Goal: Task Accomplishment & Management: Manage account settings

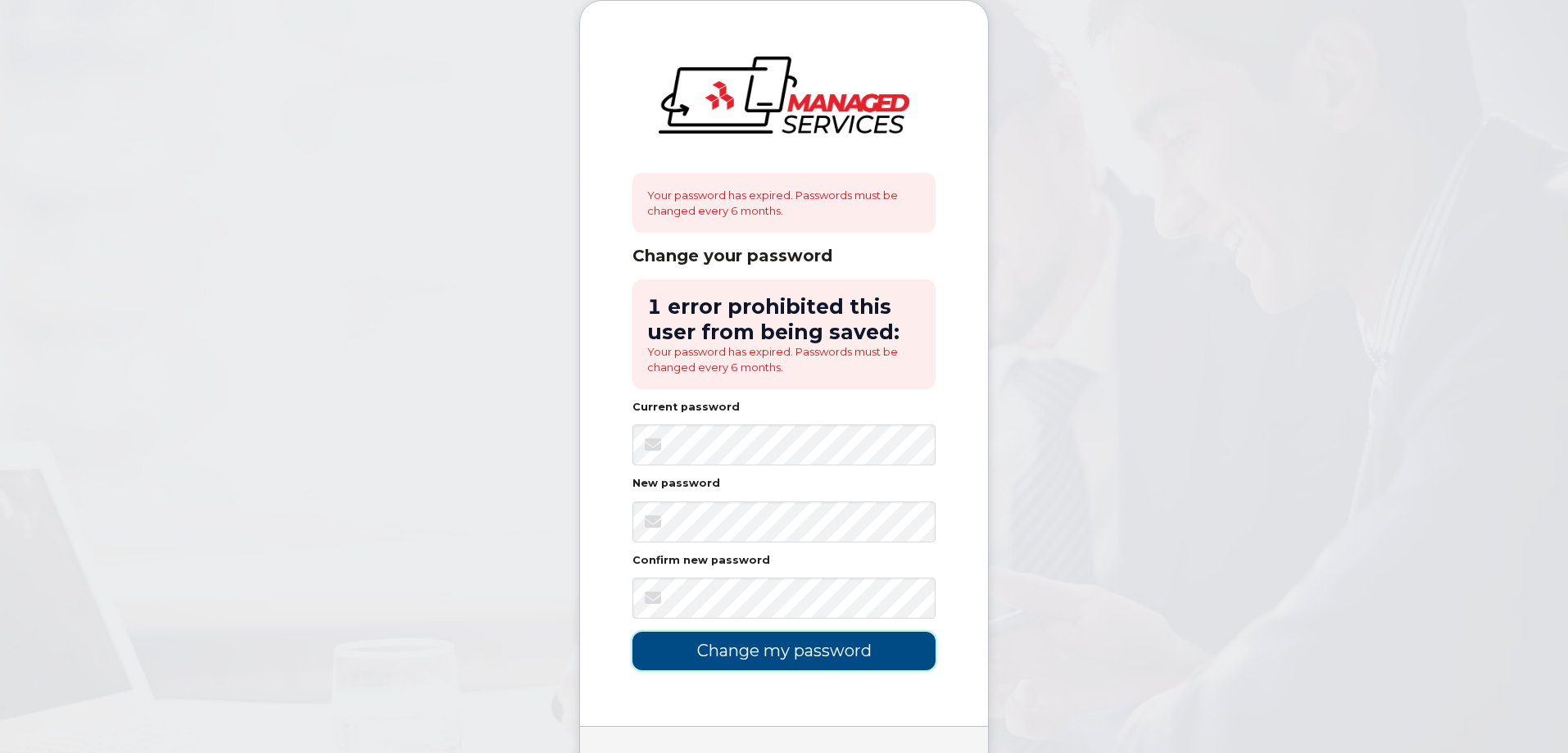
click at [693, 649] on input "Change my password" at bounding box center [784, 650] width 304 height 39
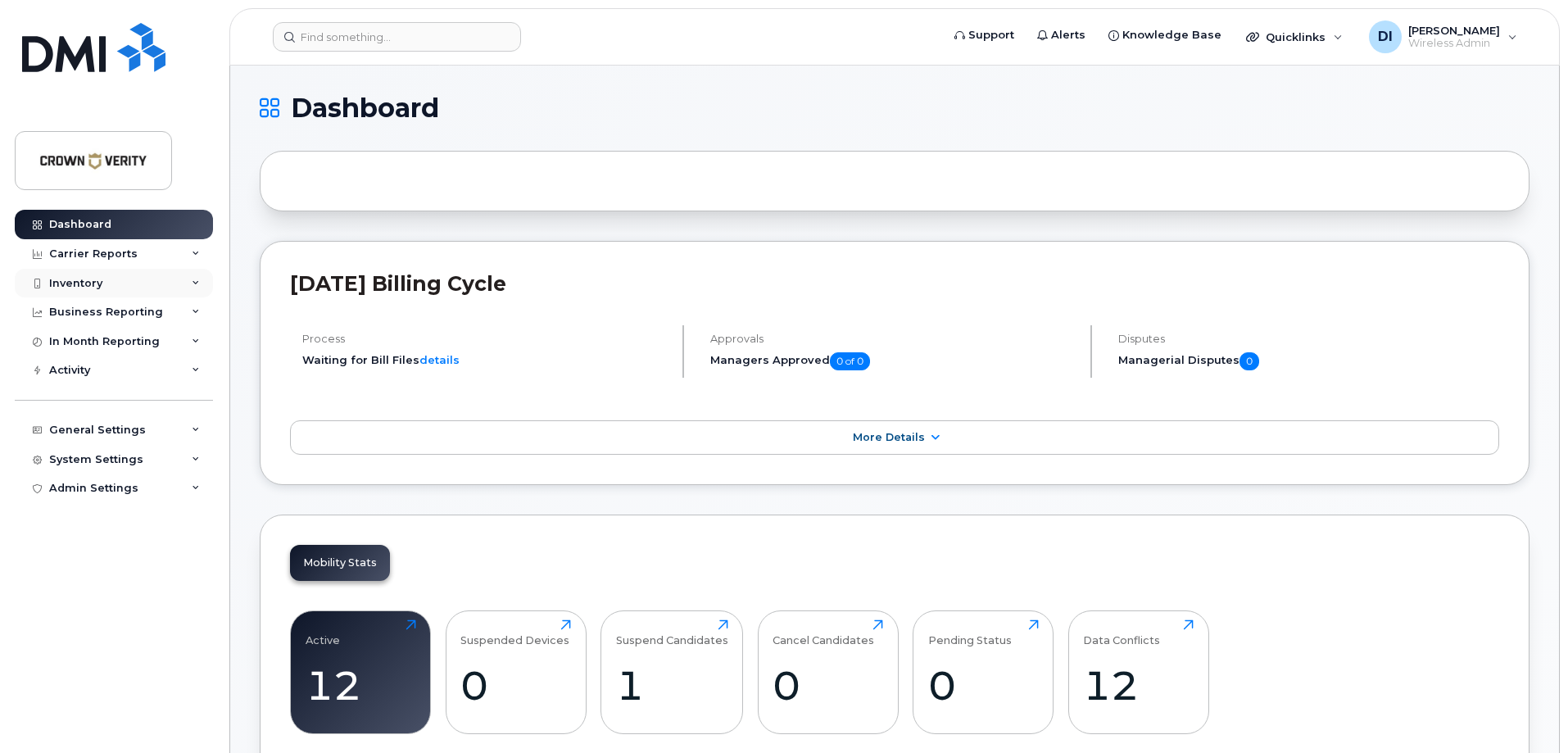
click at [98, 286] on div "Inventory" at bounding box center [76, 283] width 53 height 14
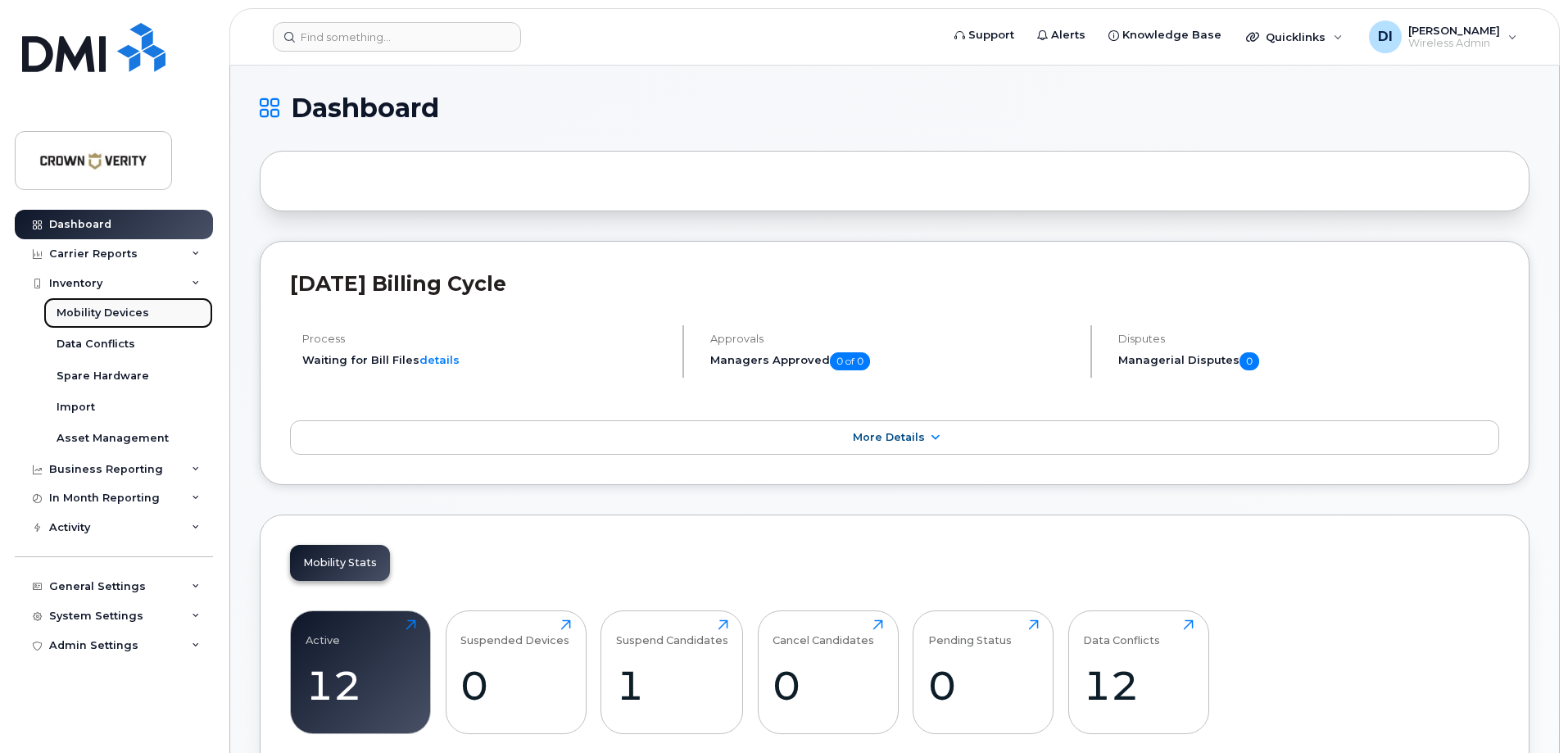
click at [113, 313] on div "Mobility Devices" at bounding box center [103, 313] width 93 height 14
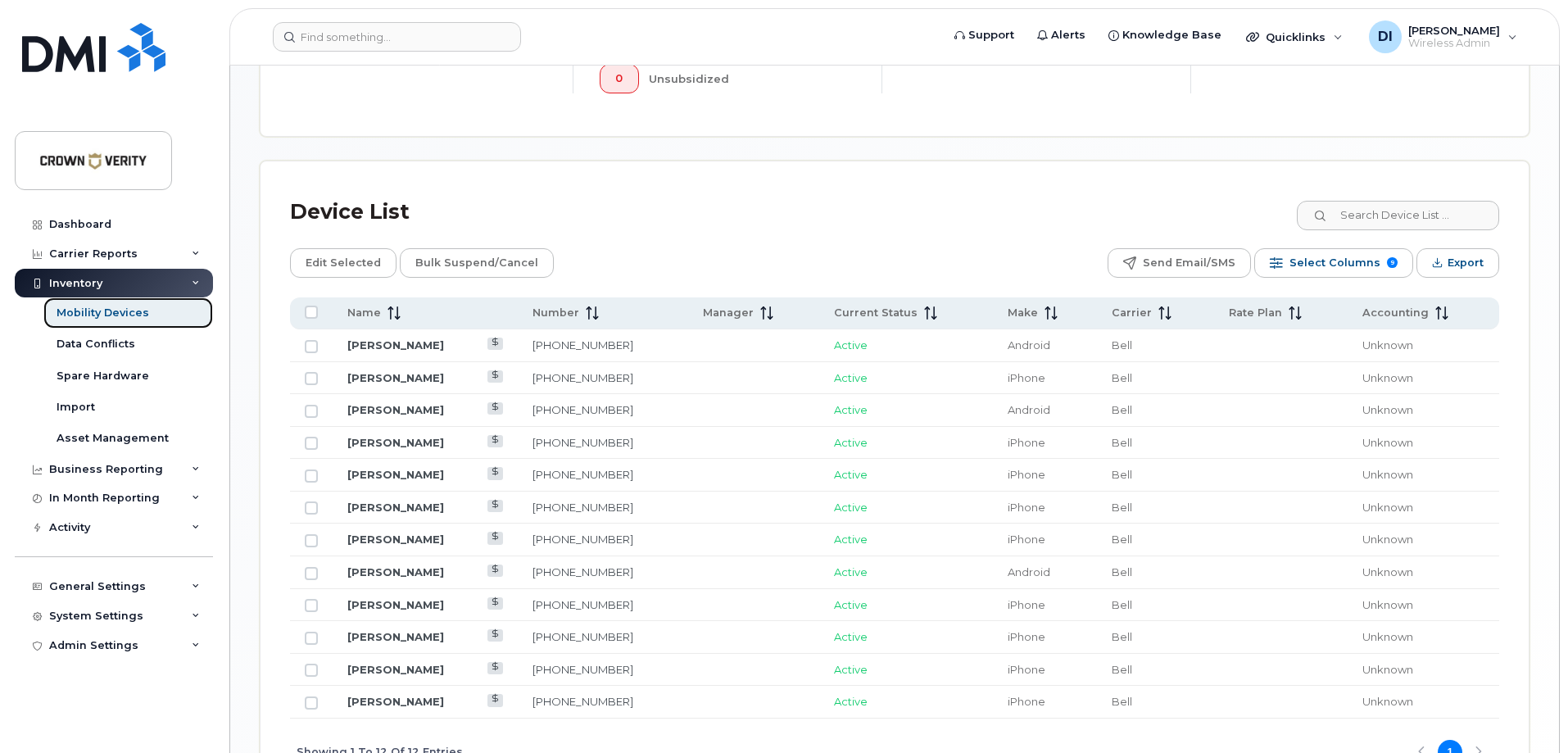
scroll to position [656, 0]
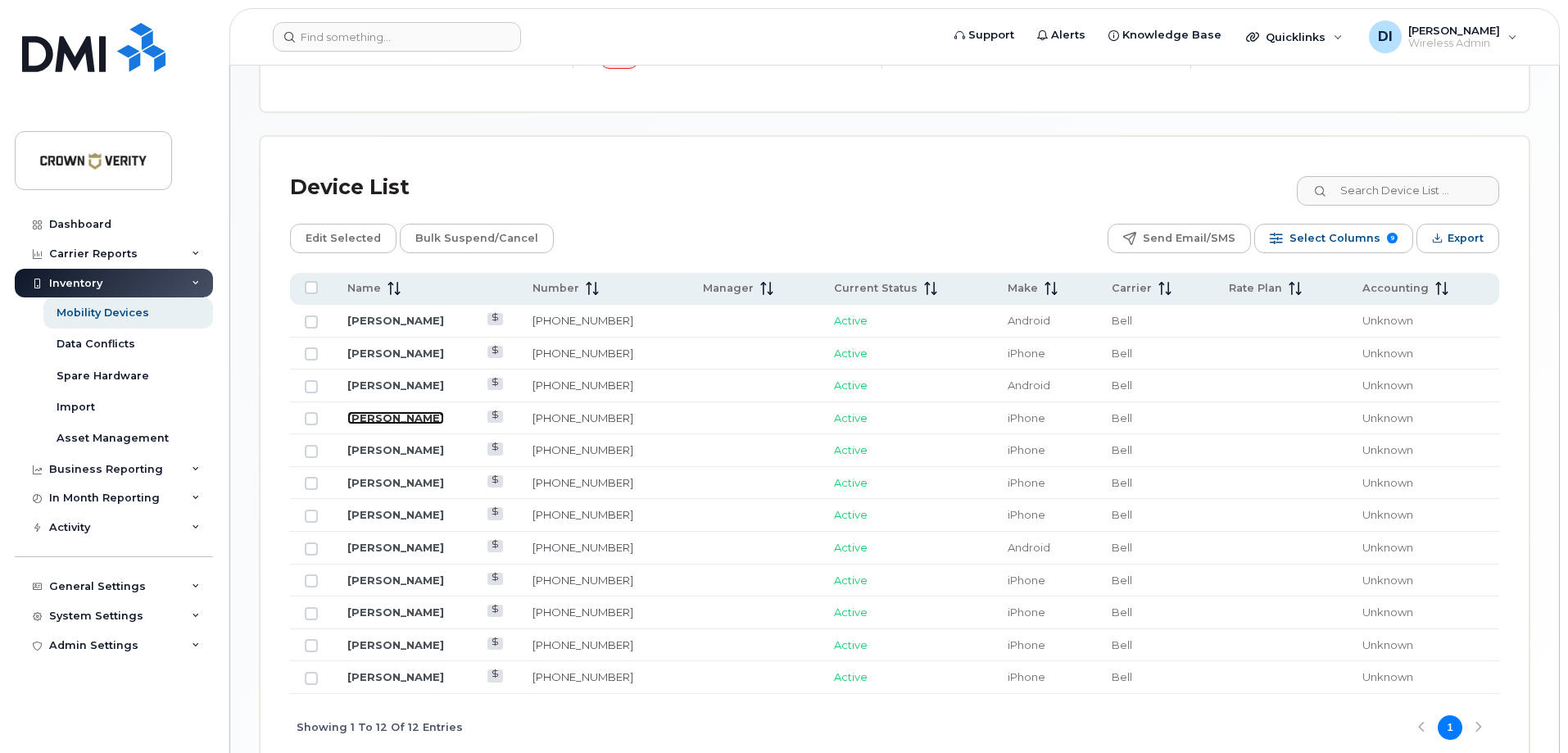
click at [414, 412] on link "[PERSON_NAME]" at bounding box center [395, 418] width 96 height 14
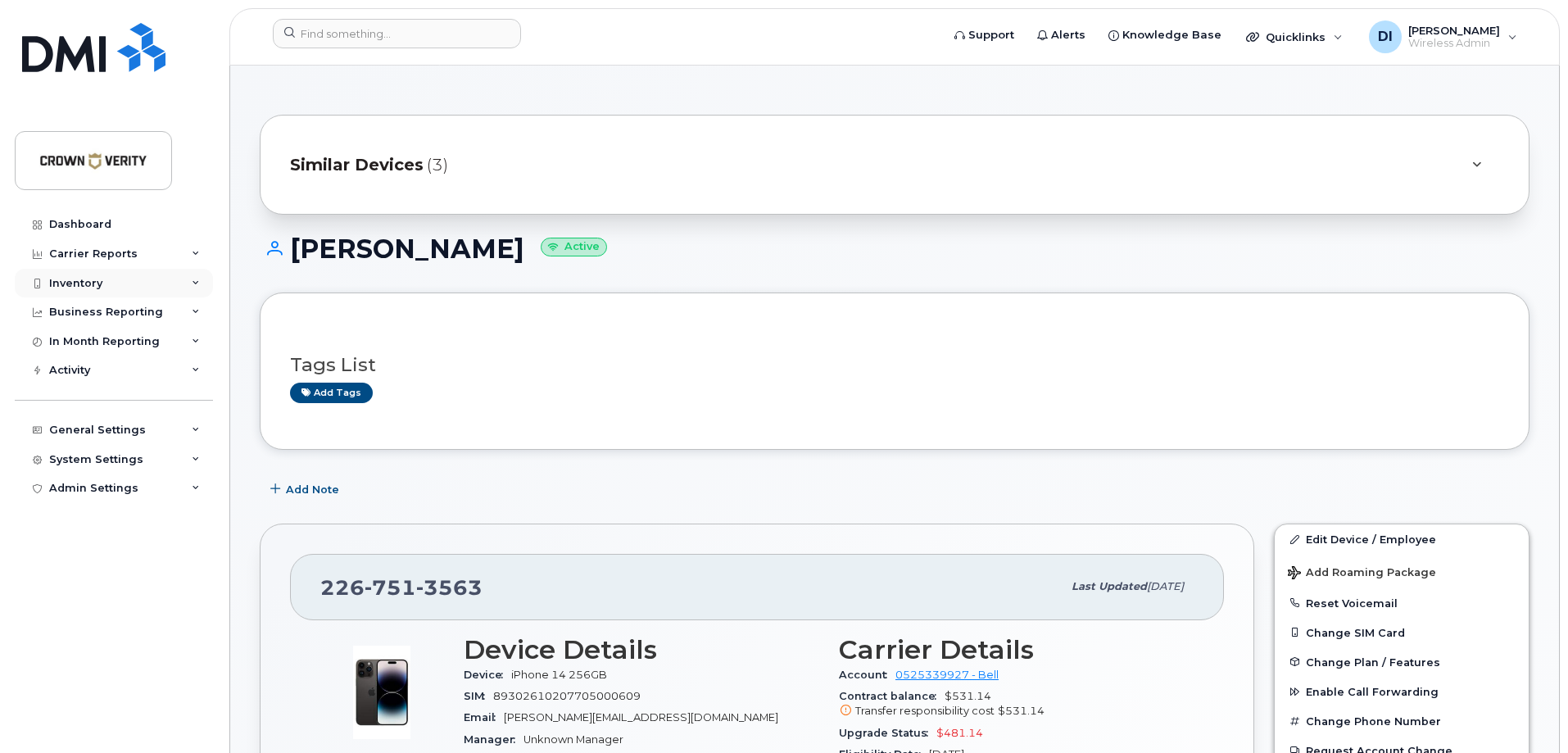
click at [99, 286] on div "Inventory" at bounding box center [76, 283] width 53 height 14
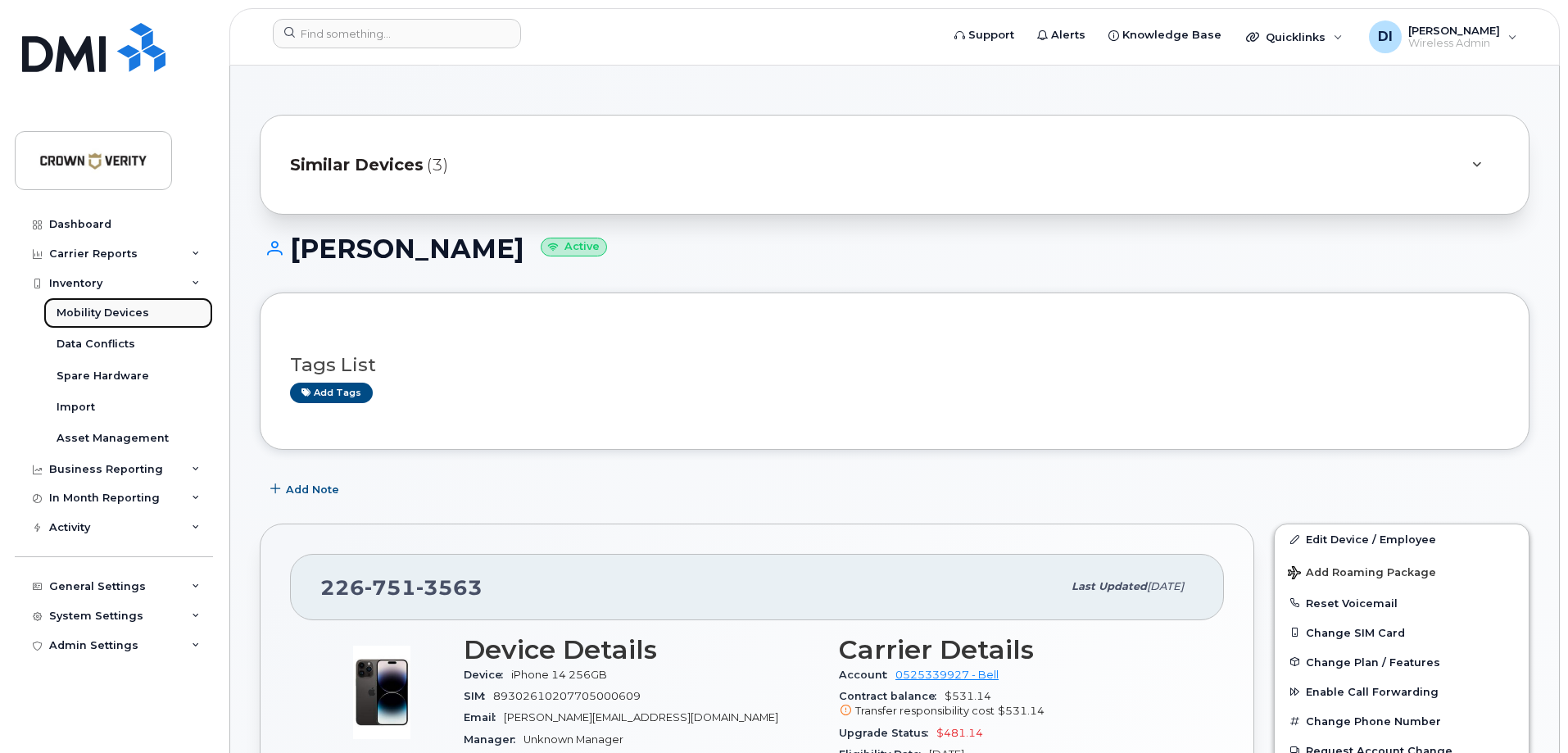
click at [103, 313] on div "Mobility Devices" at bounding box center [103, 313] width 93 height 14
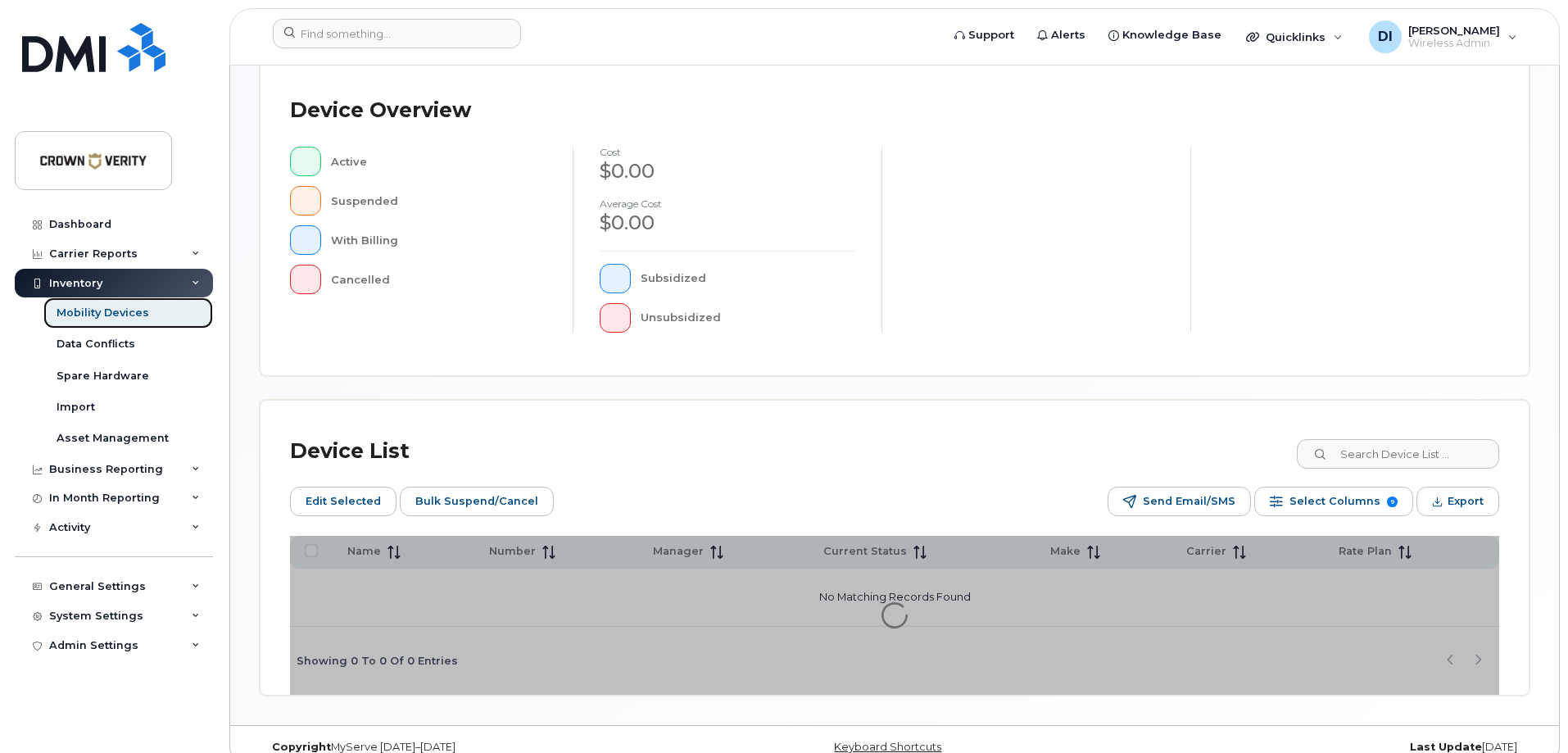
scroll to position [404, 0]
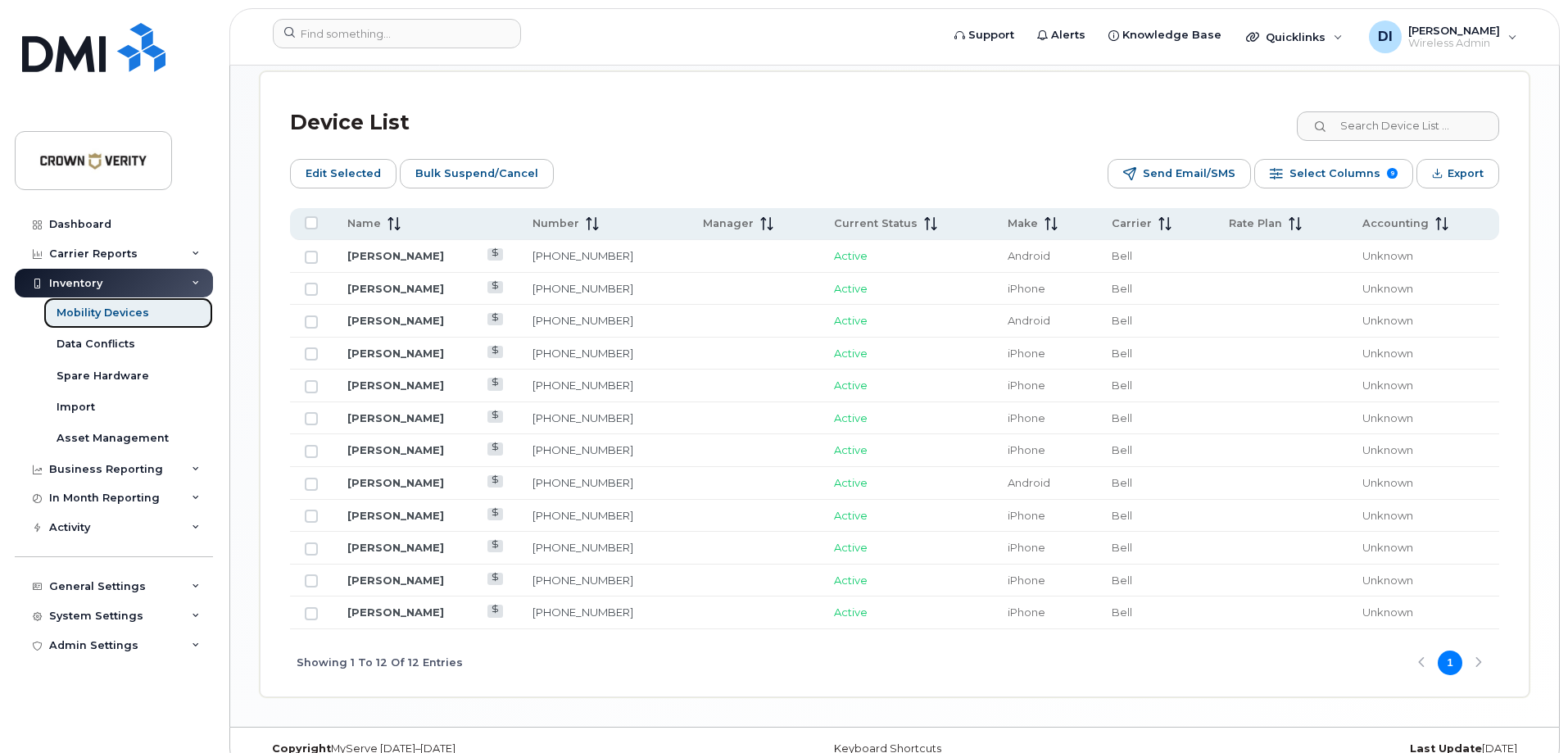
scroll to position [762, 0]
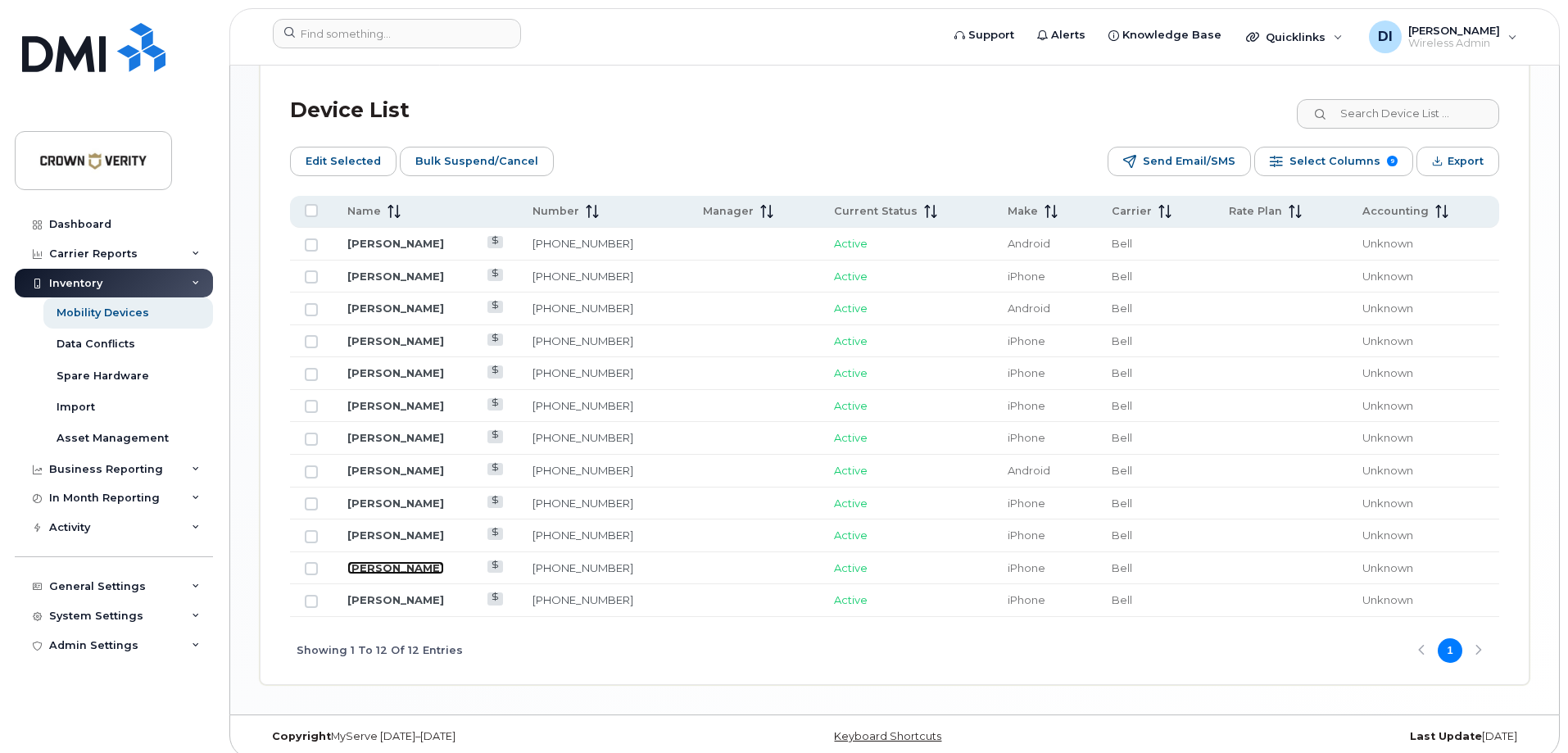
click at [376, 561] on link "James Stone" at bounding box center [395, 567] width 96 height 14
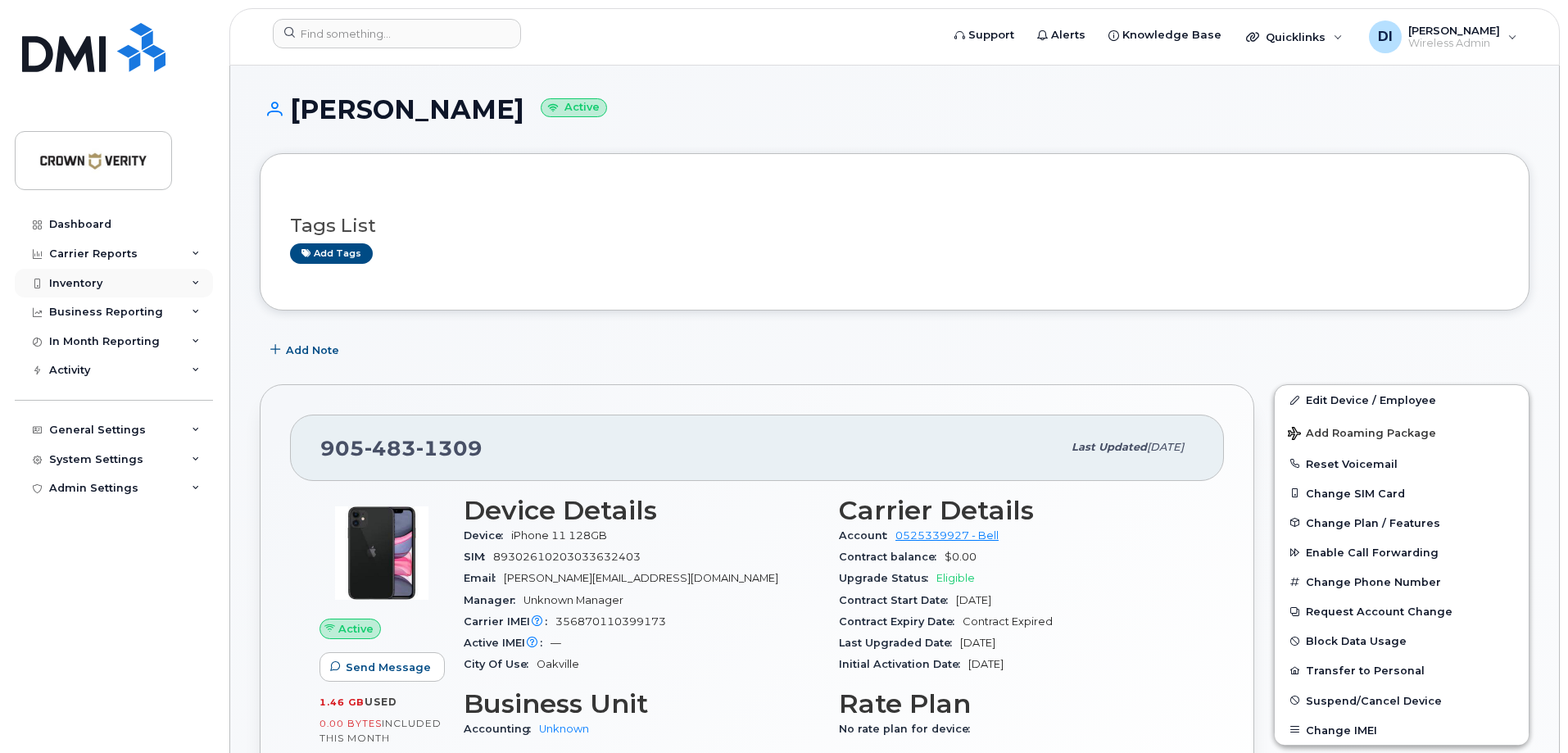
click at [101, 290] on div "Inventory" at bounding box center [113, 283] width 198 height 30
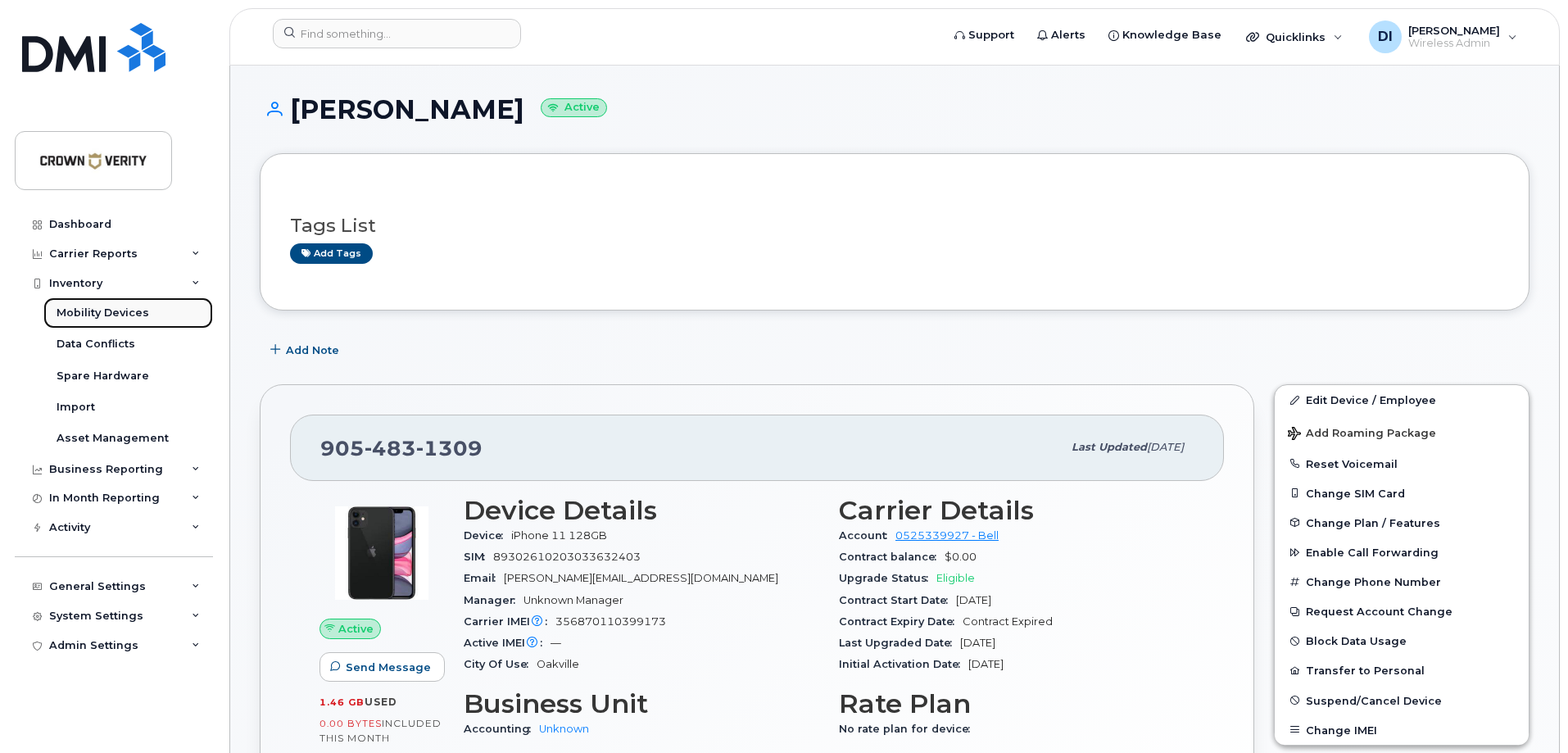
click at [100, 313] on div "Mobility Devices" at bounding box center [103, 313] width 93 height 14
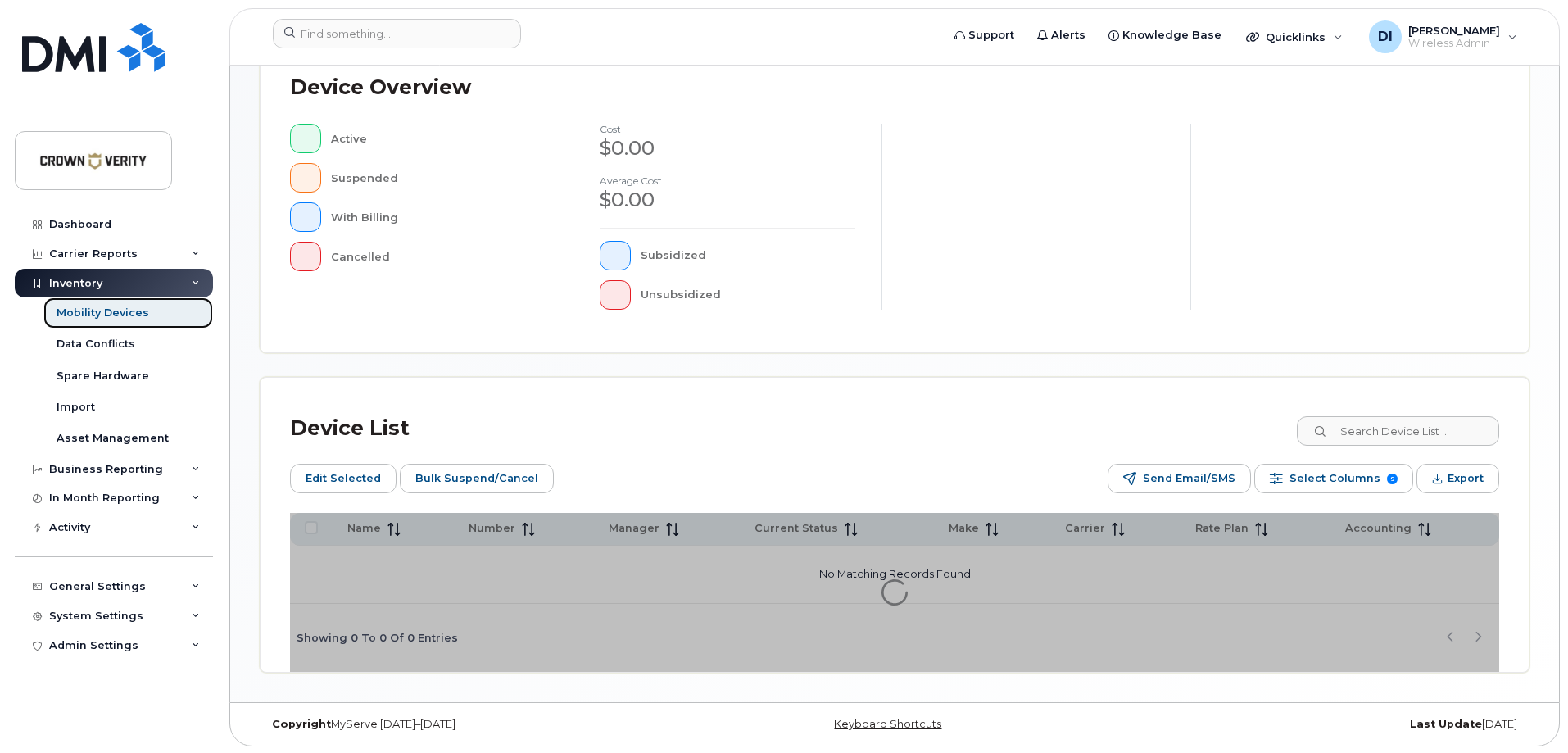
scroll to position [404, 0]
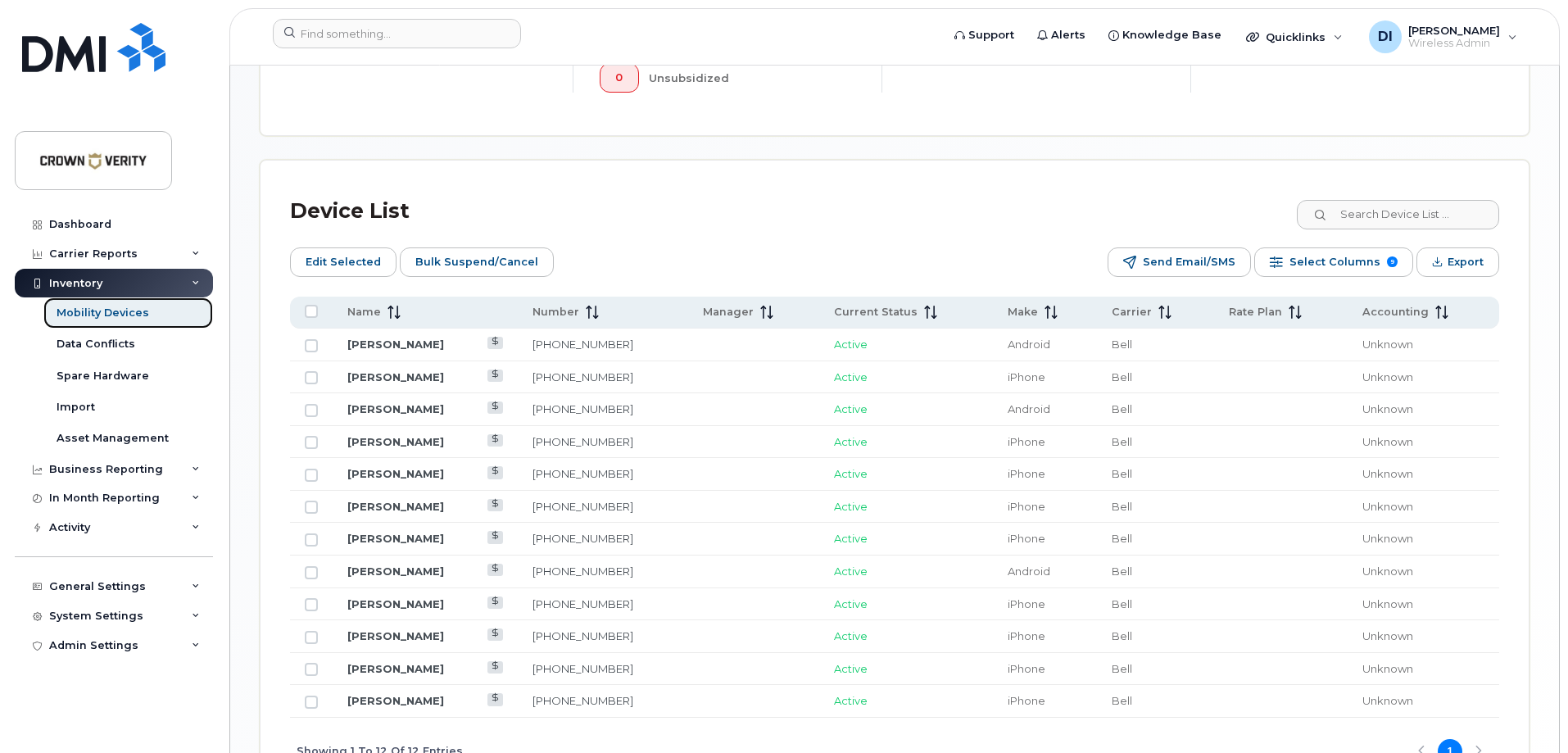
scroll to position [762, 0]
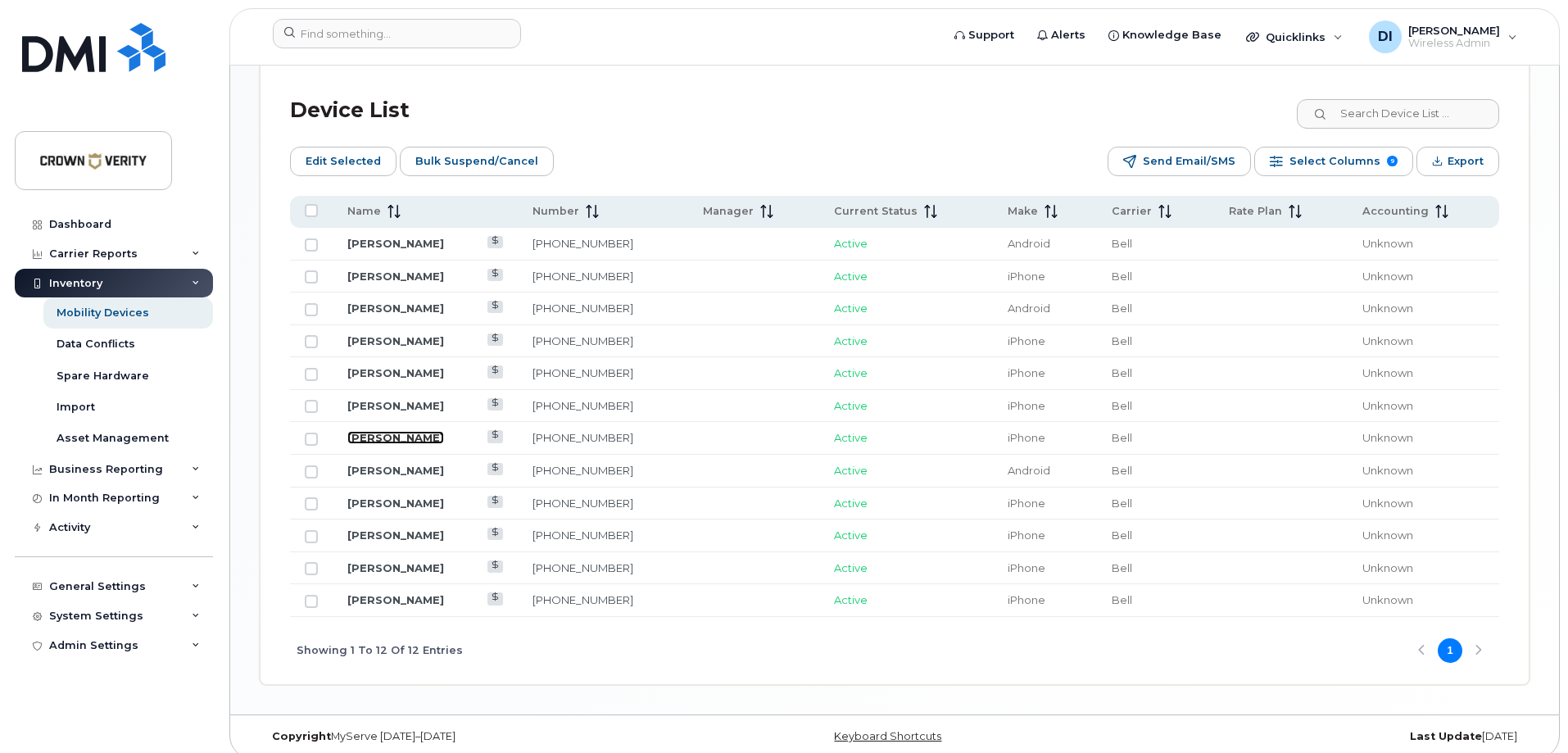
click at [420, 431] on link "[PERSON_NAME]" at bounding box center [395, 437] width 96 height 14
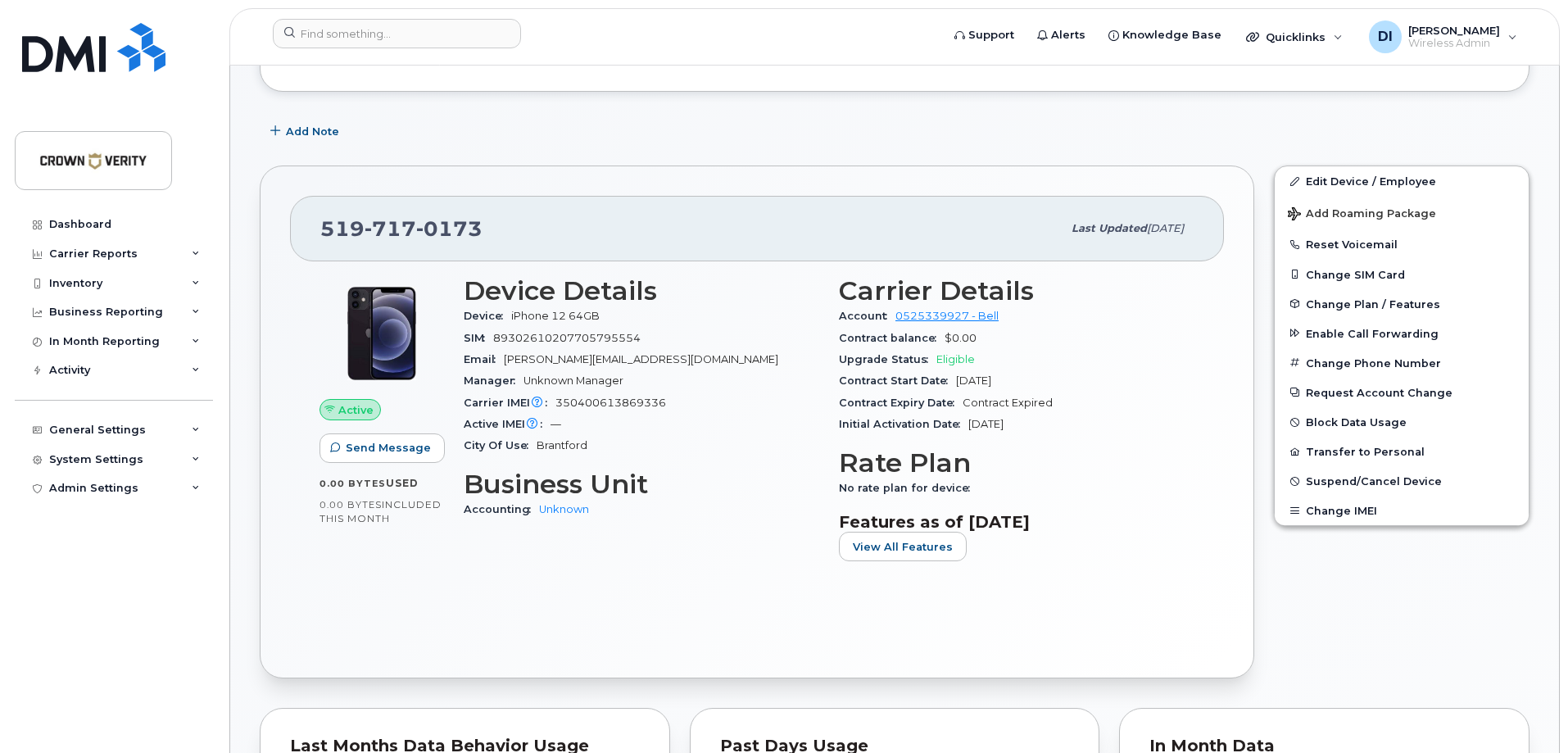
scroll to position [246, 0]
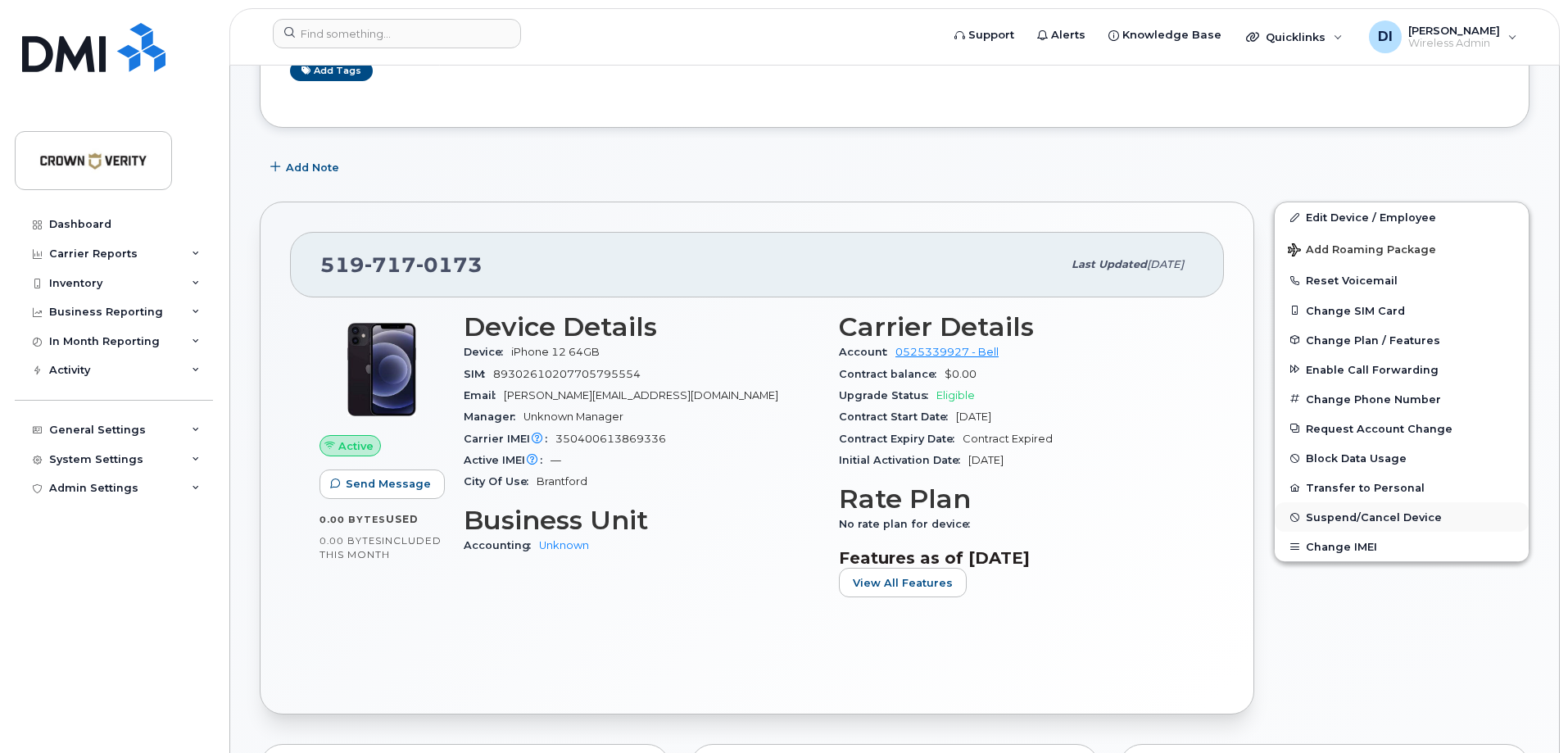
click at [1370, 513] on span "Suspend/Cancel Device" at bounding box center [1373, 518] width 136 height 13
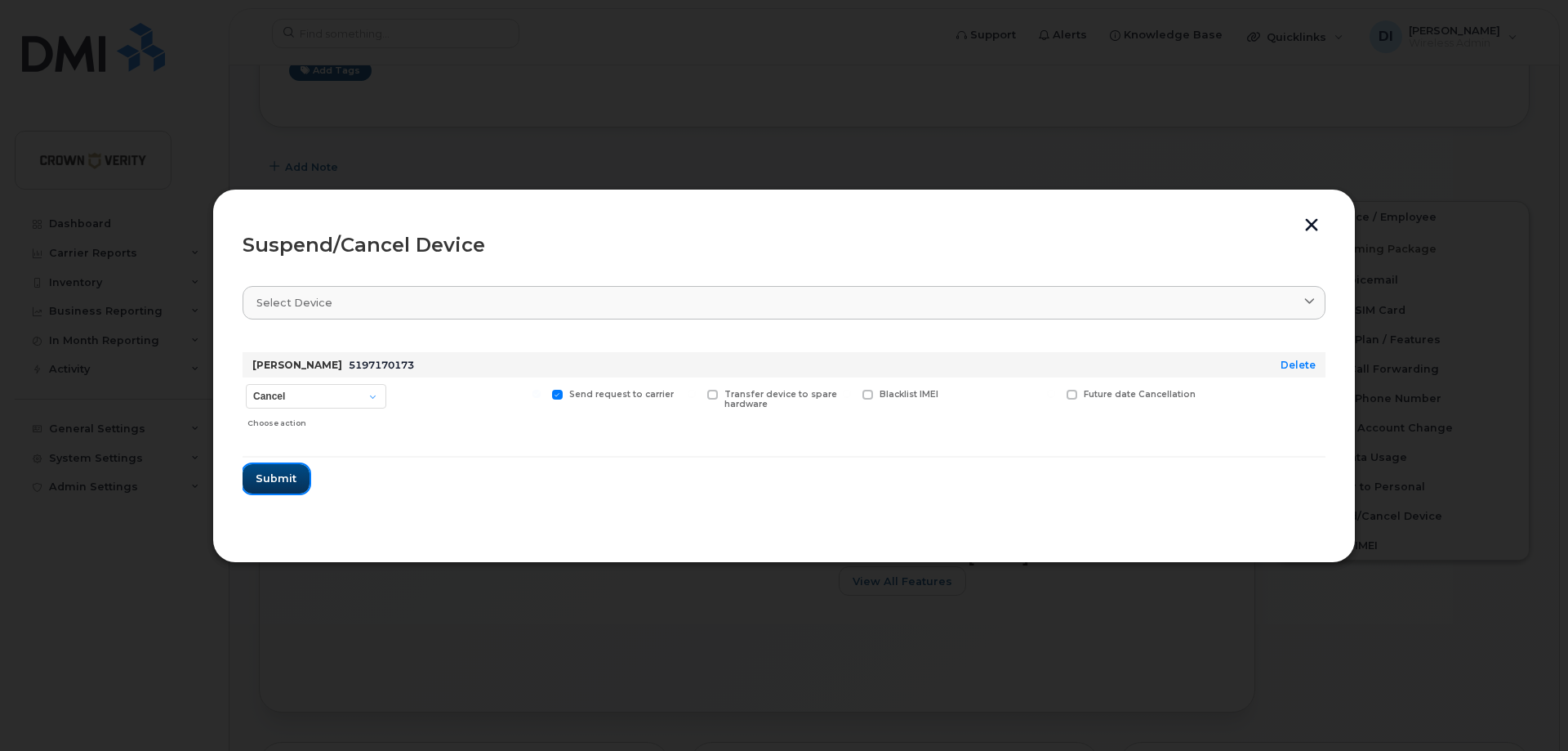
click at [294, 475] on span "Submit" at bounding box center [276, 478] width 40 height 15
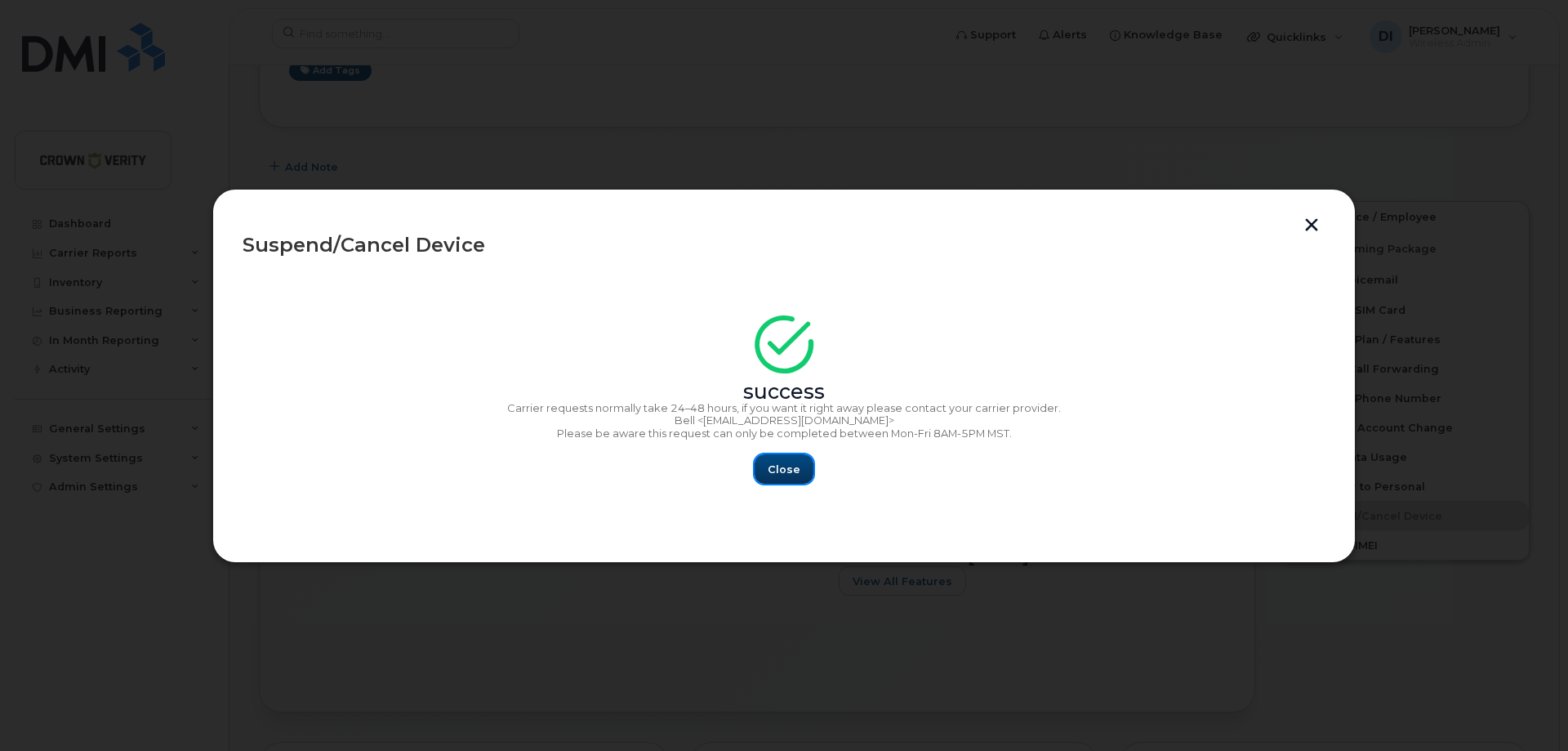
click at [785, 469] on span "Close" at bounding box center [784, 469] width 32 height 15
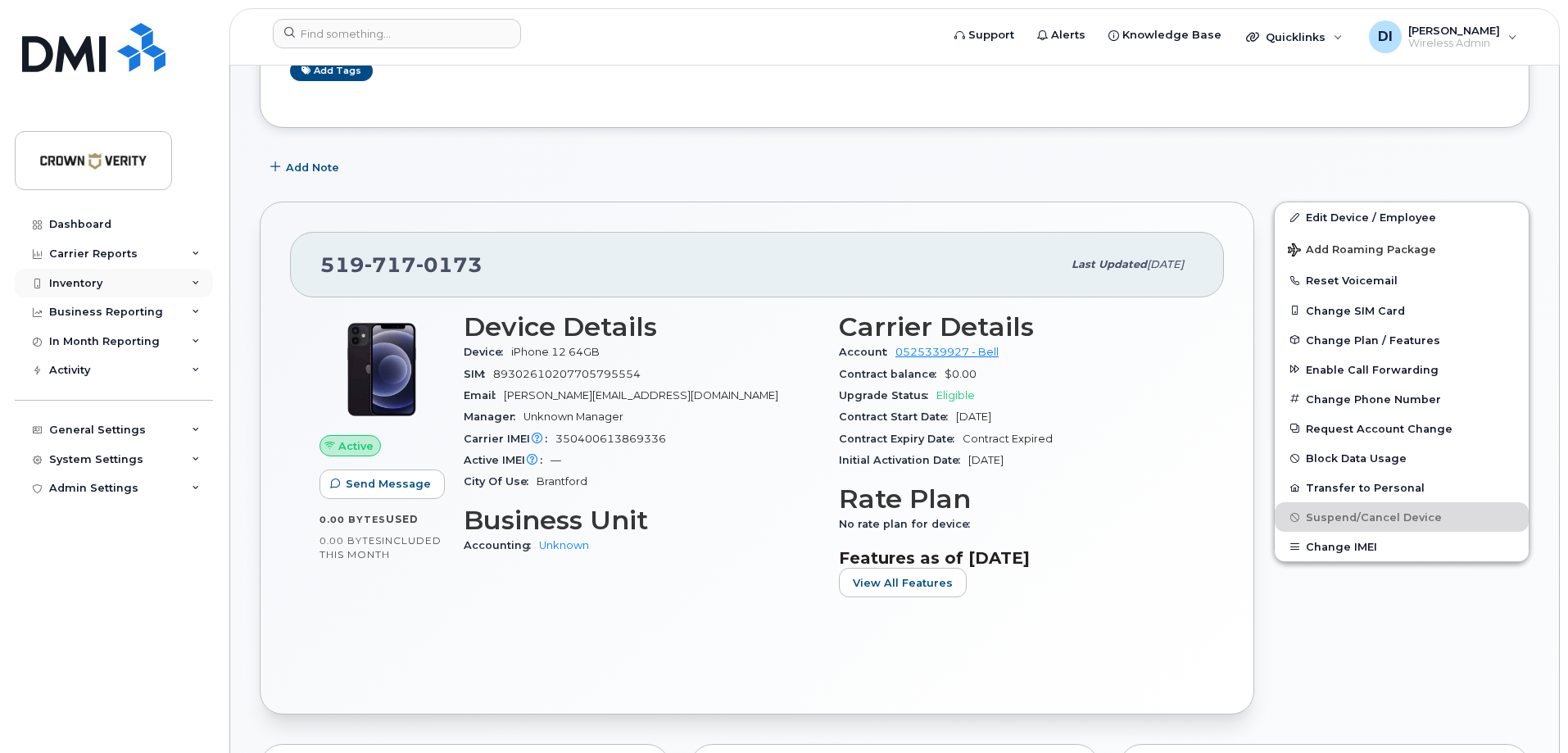
click at [86, 278] on div "Inventory" at bounding box center [76, 283] width 53 height 14
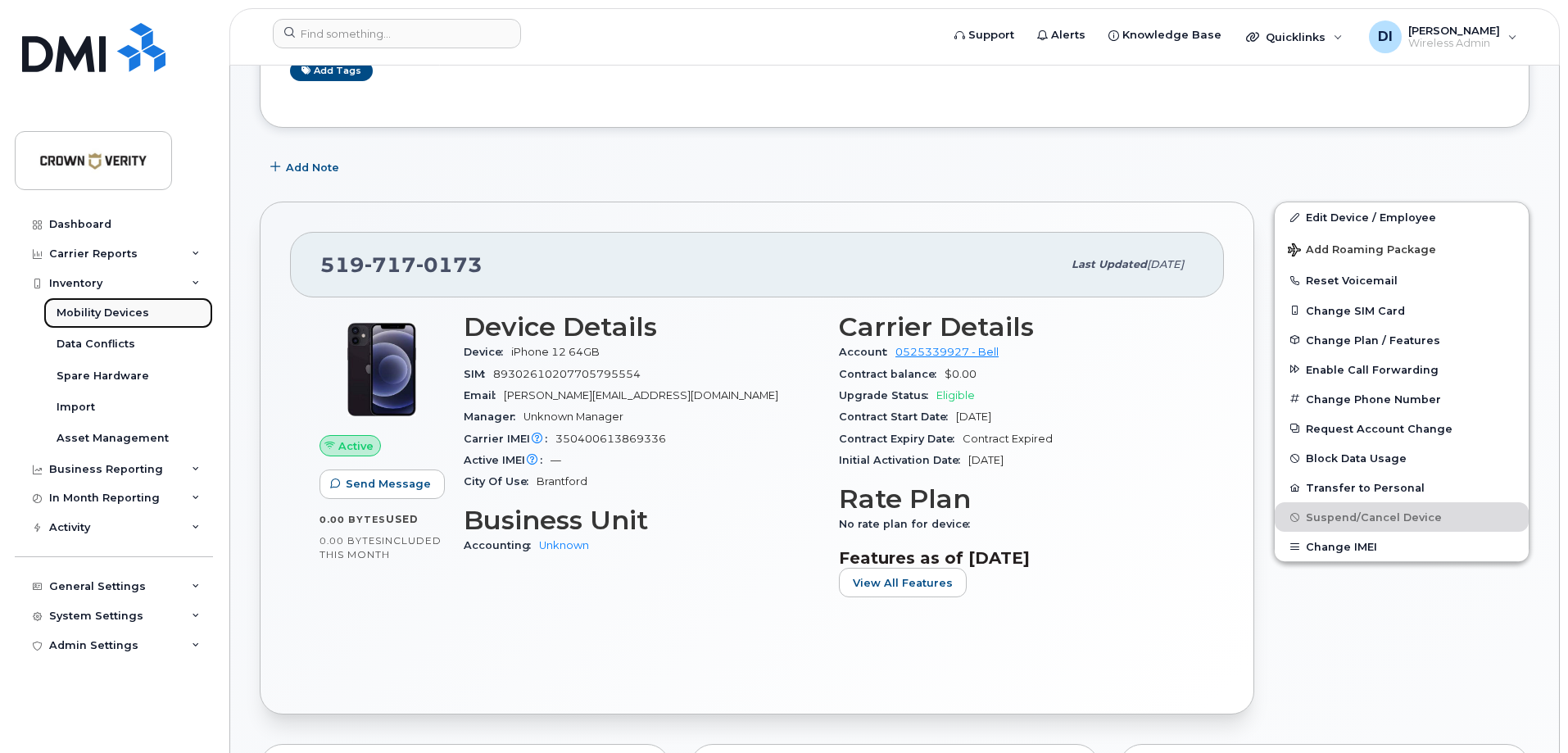
click at [100, 311] on div "Mobility Devices" at bounding box center [103, 313] width 93 height 14
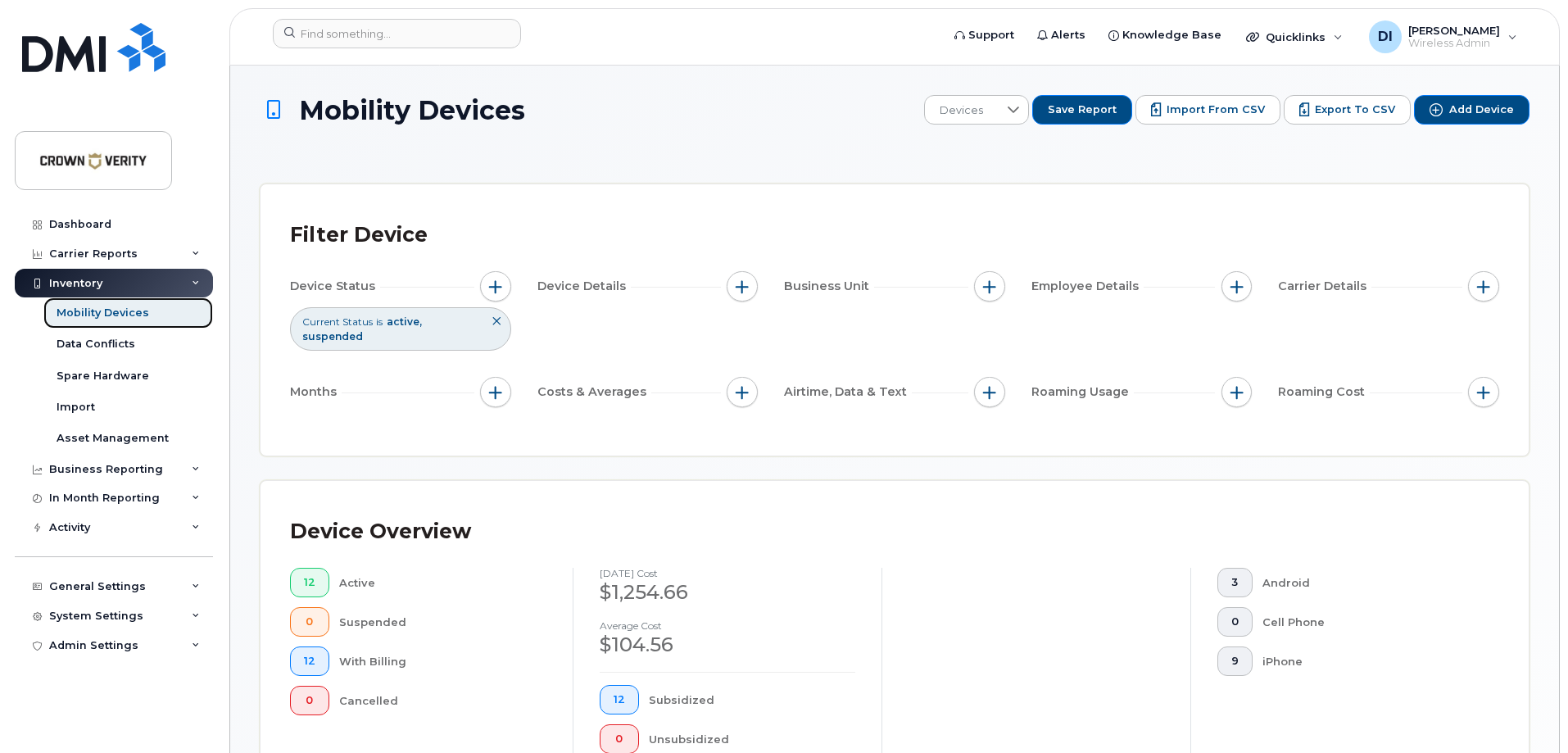
click at [105, 313] on div "Mobility Devices" at bounding box center [103, 313] width 93 height 14
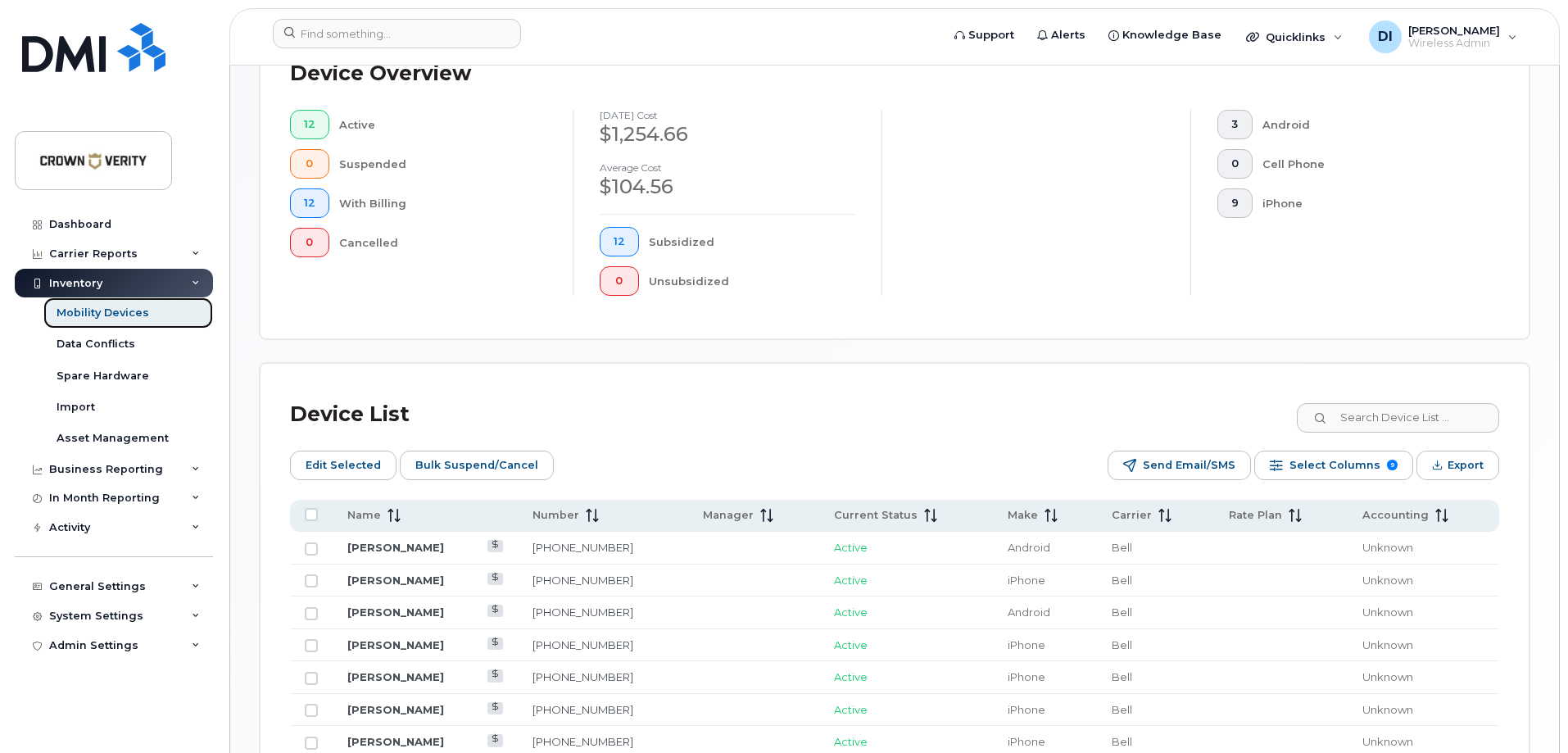
scroll to position [656, 0]
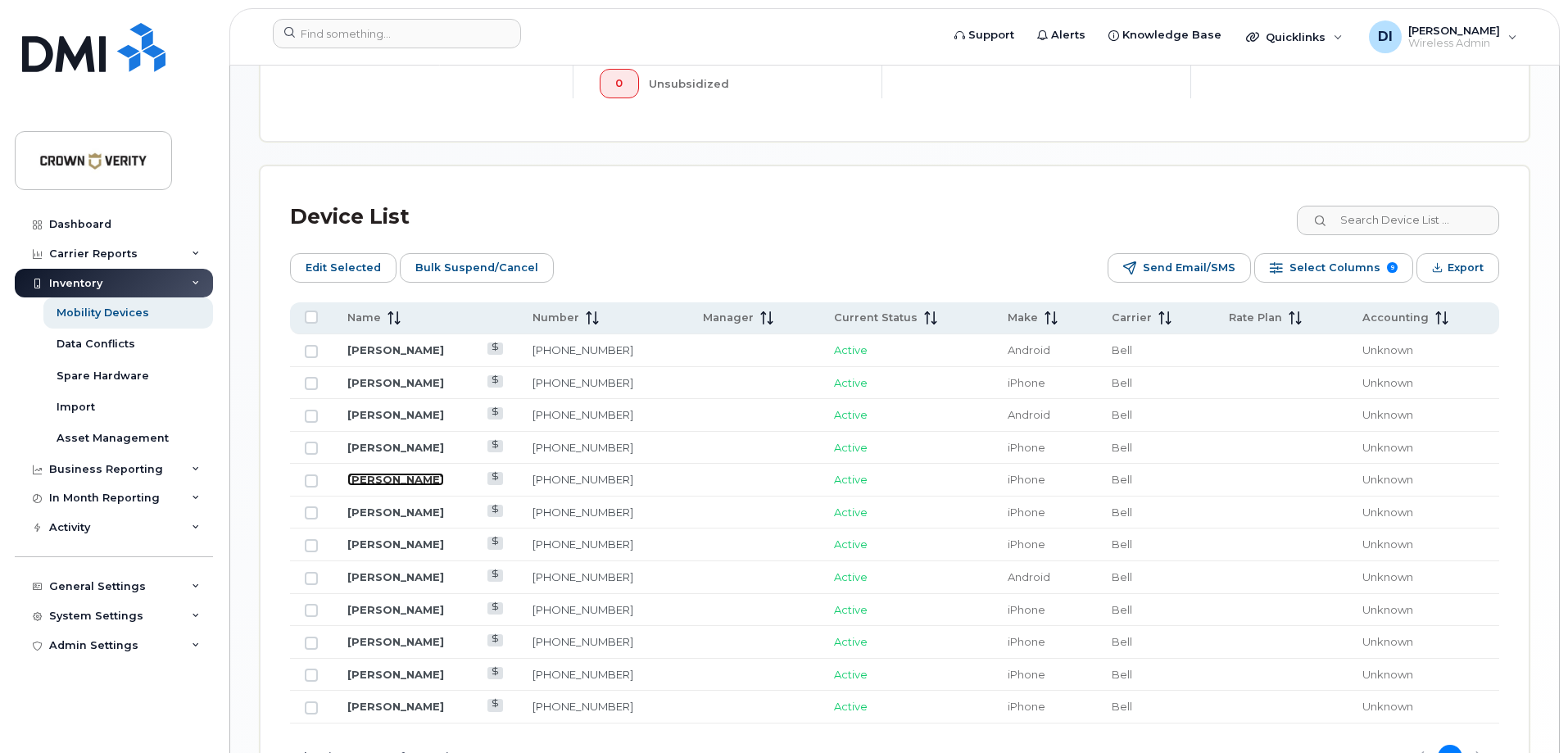
click at [385, 473] on link "[PERSON_NAME]" at bounding box center [395, 479] width 96 height 14
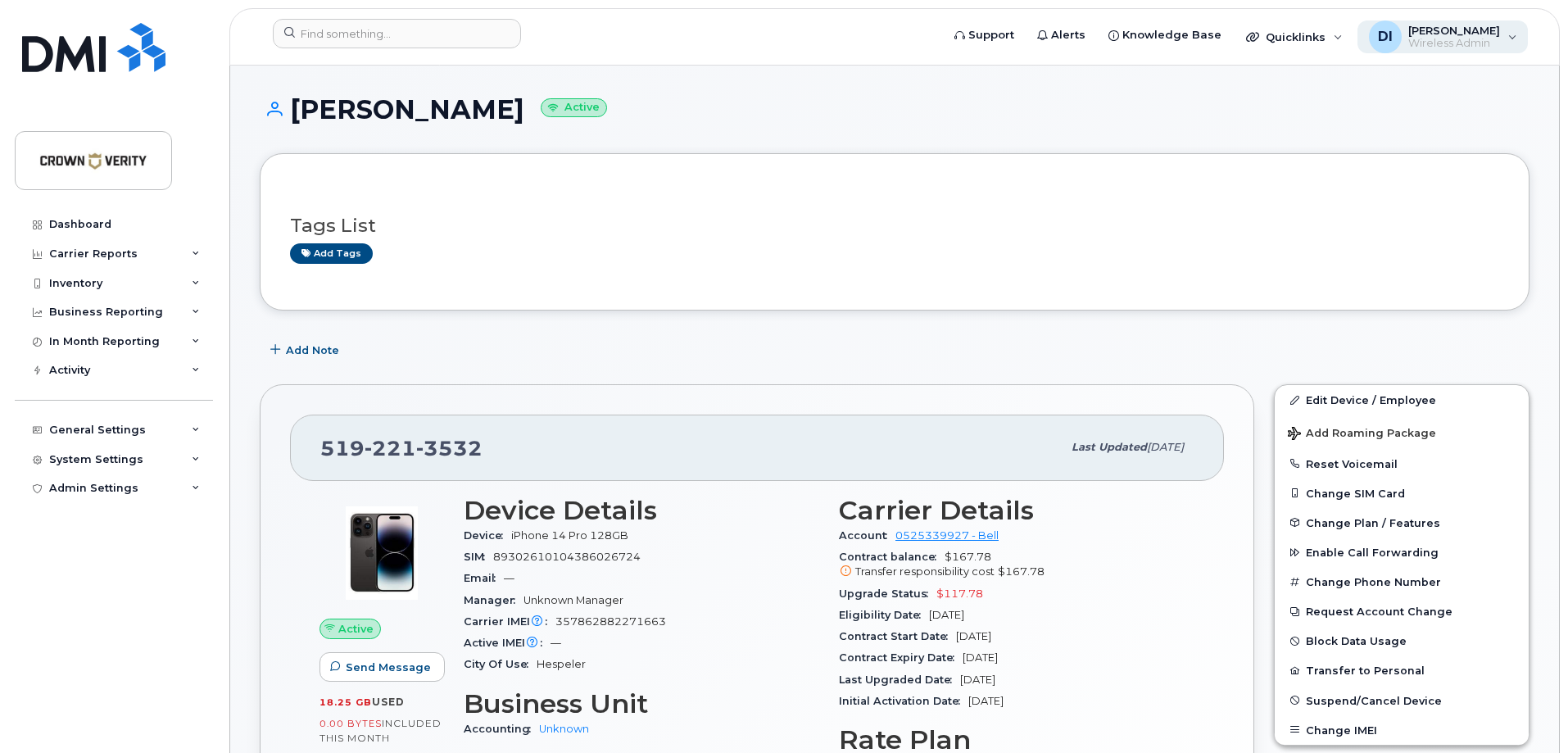
click at [1512, 38] on div "DI [PERSON_NAME] Wireless Admin" at bounding box center [1443, 37] width 171 height 32
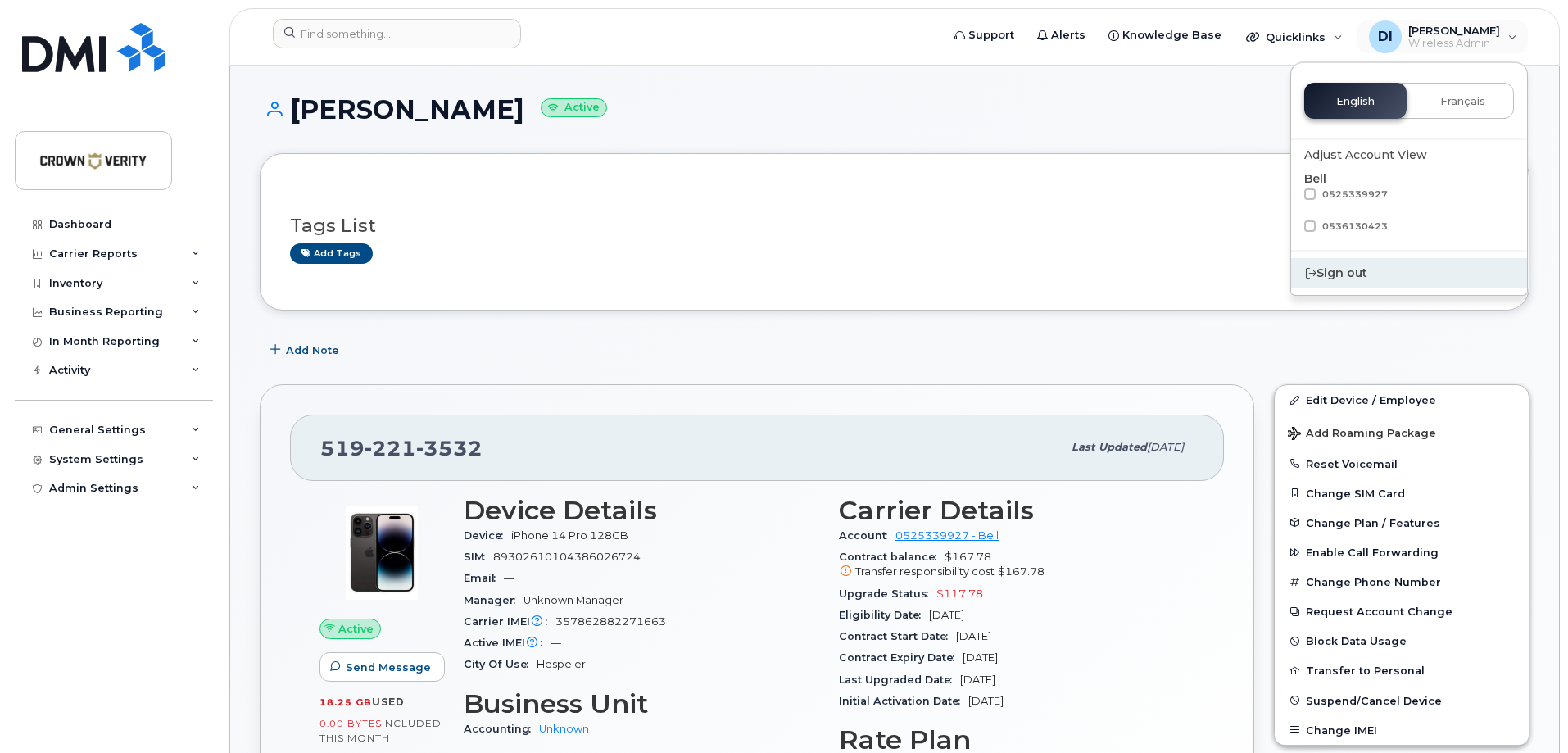
click at [1337, 277] on div "Sign out" at bounding box center [1409, 274] width 236 height 31
